Goal: Task Accomplishment & Management: Manage account settings

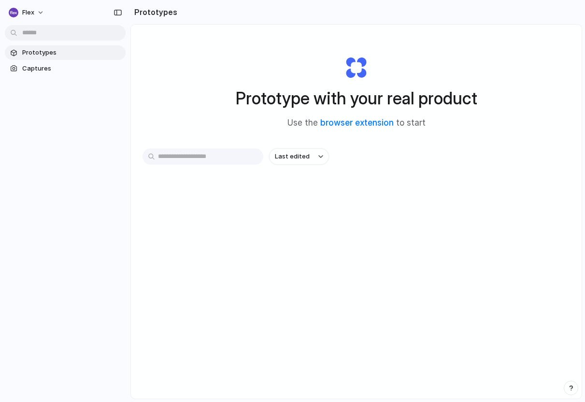
click at [306, 95] on h1 "Prototype with your real product" at bounding box center [357, 99] width 242 height 26
click at [173, 158] on input "text" at bounding box center [203, 156] width 121 height 16
click at [91, 77] on div "Prototypes Captures" at bounding box center [65, 101] width 131 height 203
click at [84, 70] on span "Captures" at bounding box center [72, 69] width 100 height 10
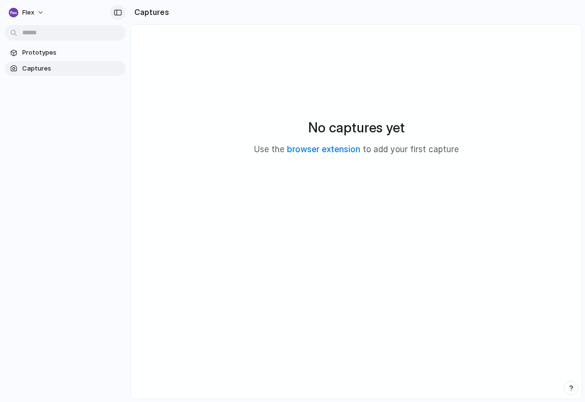
click at [118, 14] on div "button" at bounding box center [118, 12] width 9 height 7
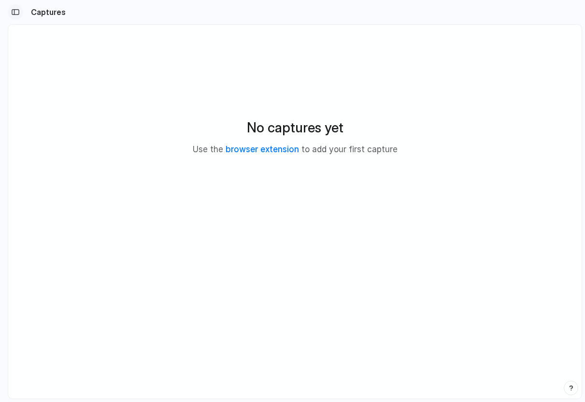
click at [14, 12] on div "button" at bounding box center [15, 12] width 9 height 7
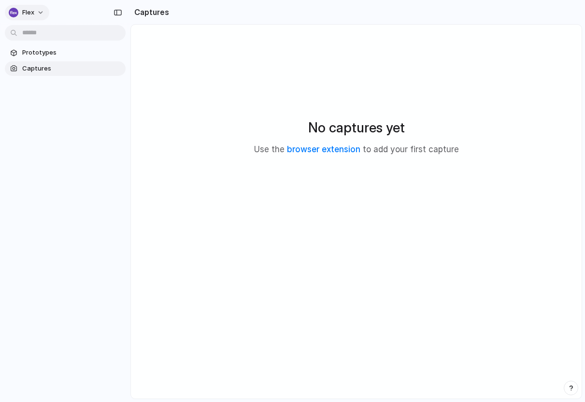
click at [34, 13] on span "Flex" at bounding box center [28, 13] width 12 height 10
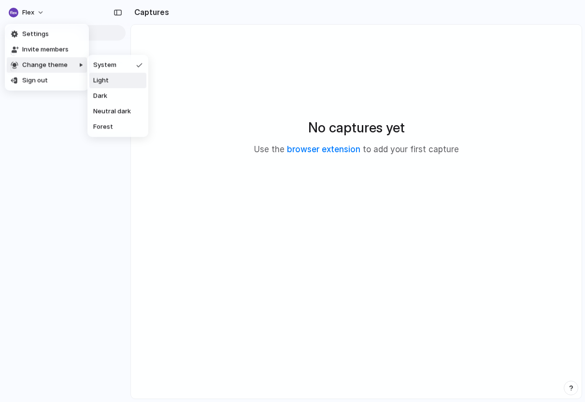
click at [110, 77] on li "Light" at bounding box center [117, 80] width 57 height 15
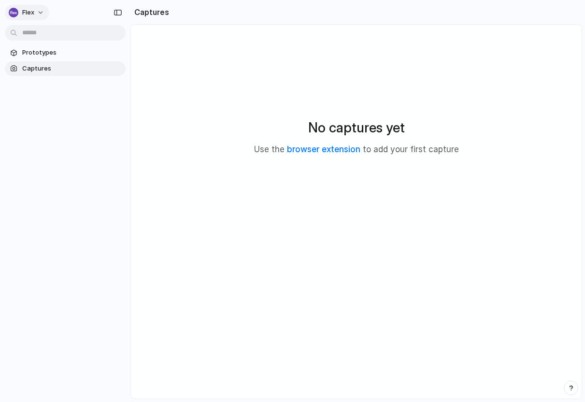
click at [39, 7] on button "Flex" at bounding box center [27, 12] width 44 height 15
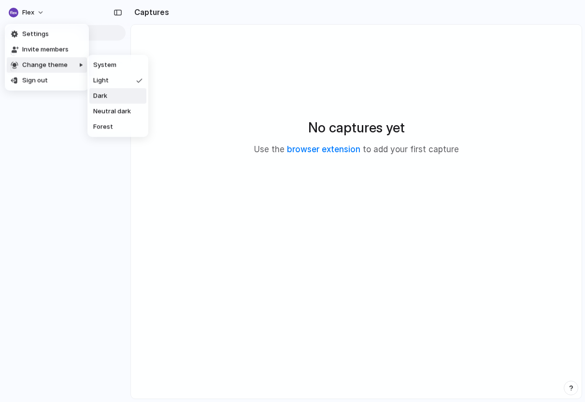
click at [115, 98] on li "Dark" at bounding box center [117, 95] width 57 height 15
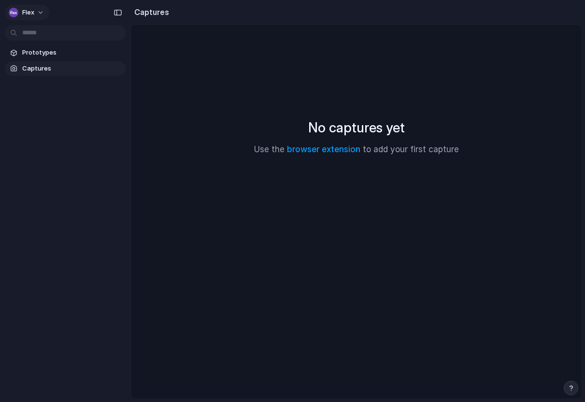
click at [38, 13] on button "Flex" at bounding box center [27, 12] width 44 height 15
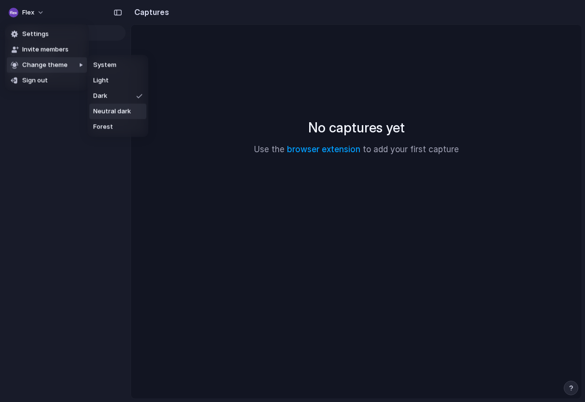
click at [118, 110] on span "Neutral dark" at bounding box center [112, 112] width 38 height 10
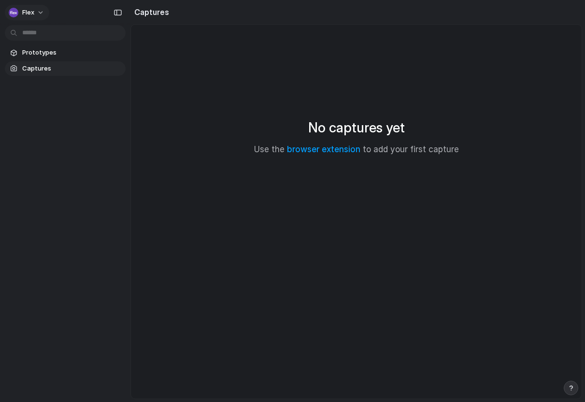
click at [20, 15] on div "Flex" at bounding box center [22, 13] width 26 height 10
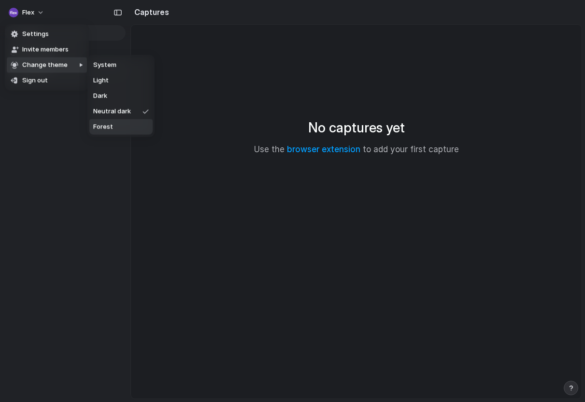
click at [107, 126] on span "Forest" at bounding box center [103, 127] width 20 height 10
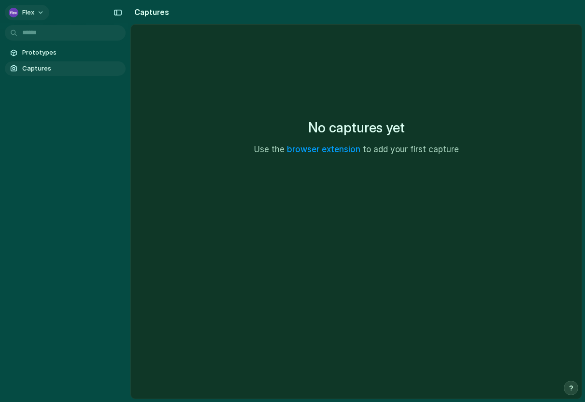
click at [22, 10] on span "Flex" at bounding box center [28, 13] width 12 height 10
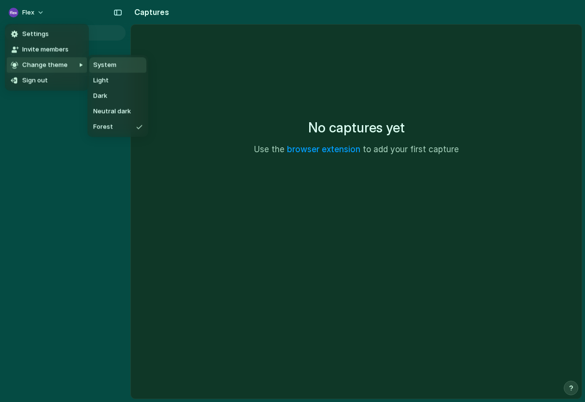
click at [117, 69] on li "System" at bounding box center [117, 65] width 57 height 15
